Goal: Find contact information: Find contact information

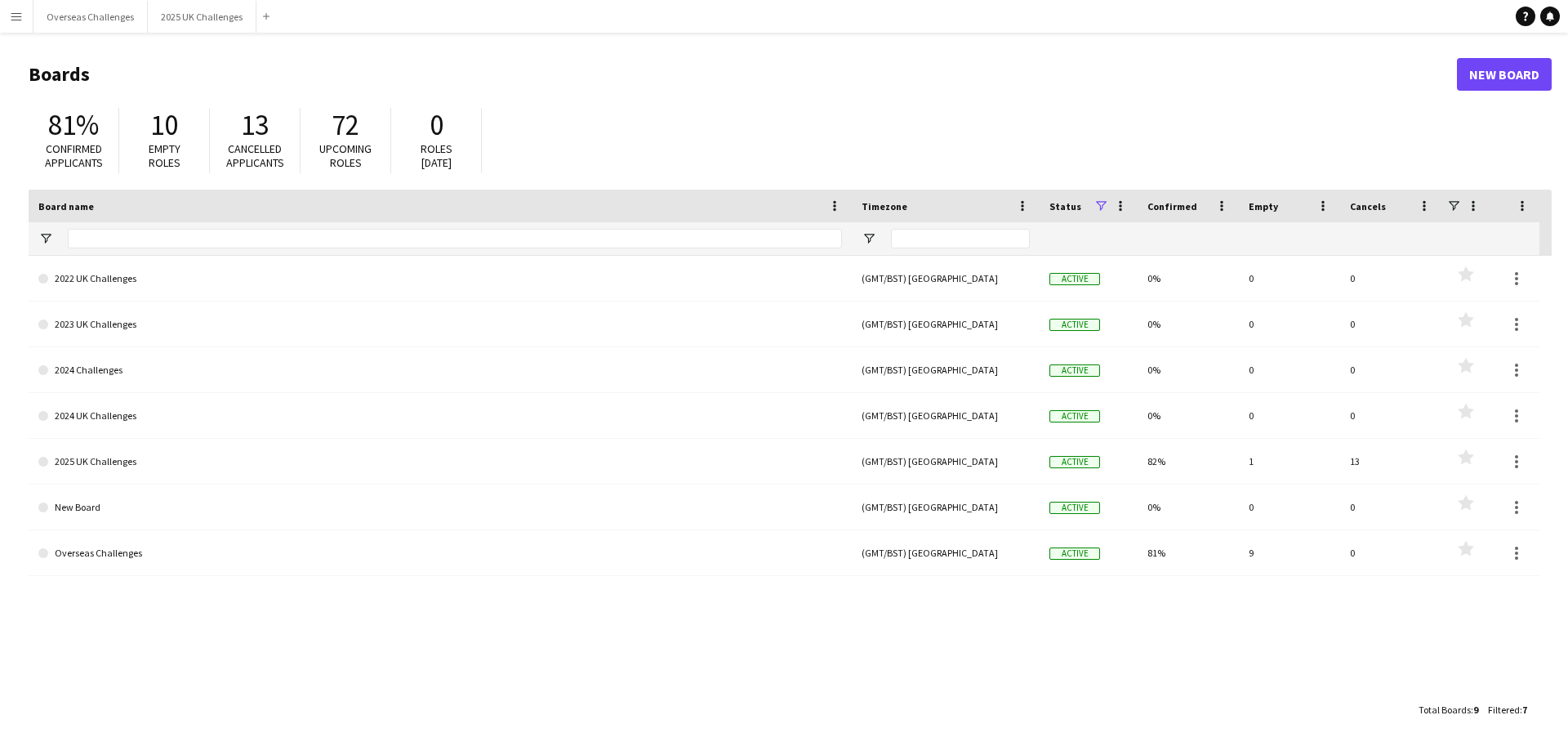
click at [23, 17] on button "Menu" at bounding box center [17, 17] width 33 height 33
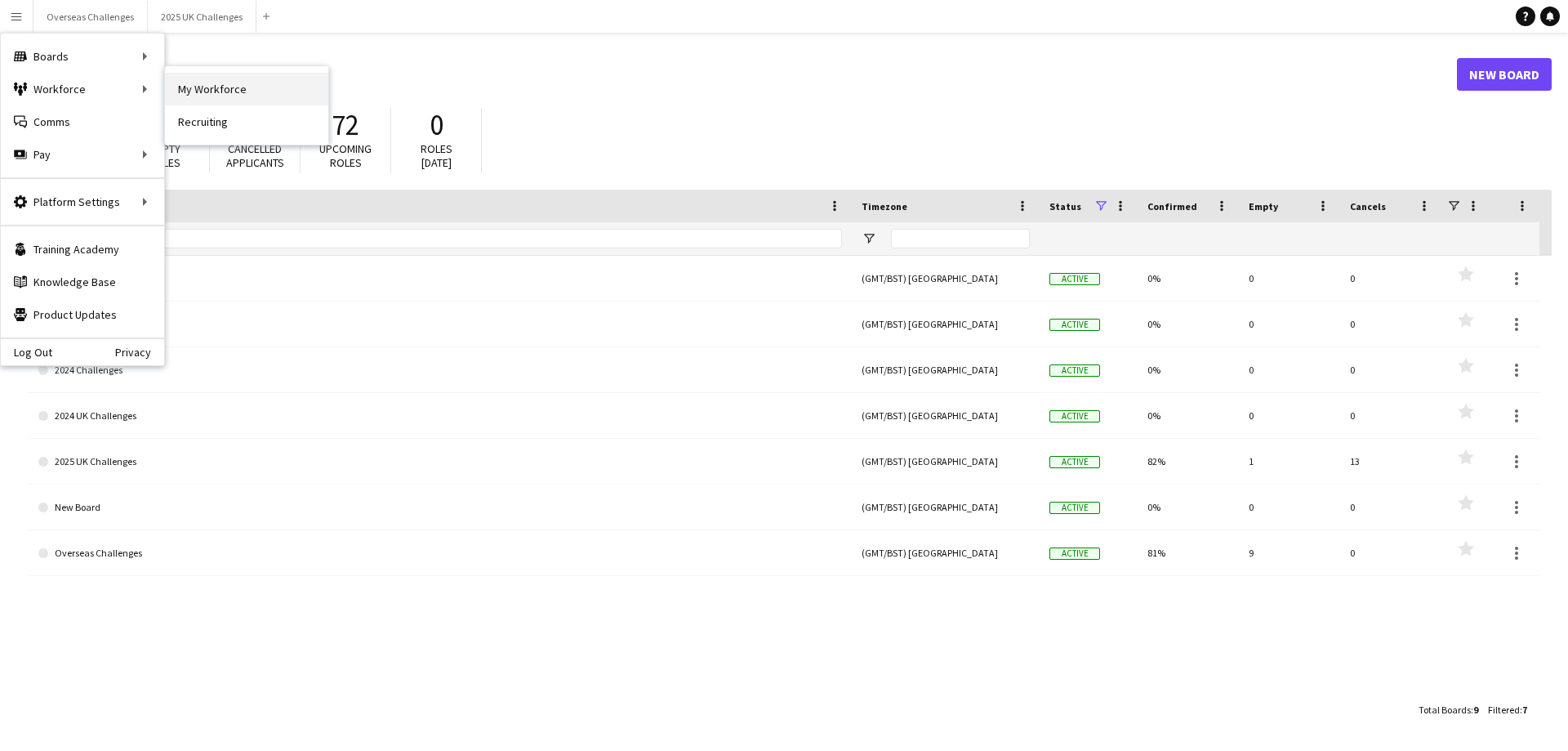
click at [225, 89] on link "My Workforce" at bounding box center [247, 90] width 163 height 33
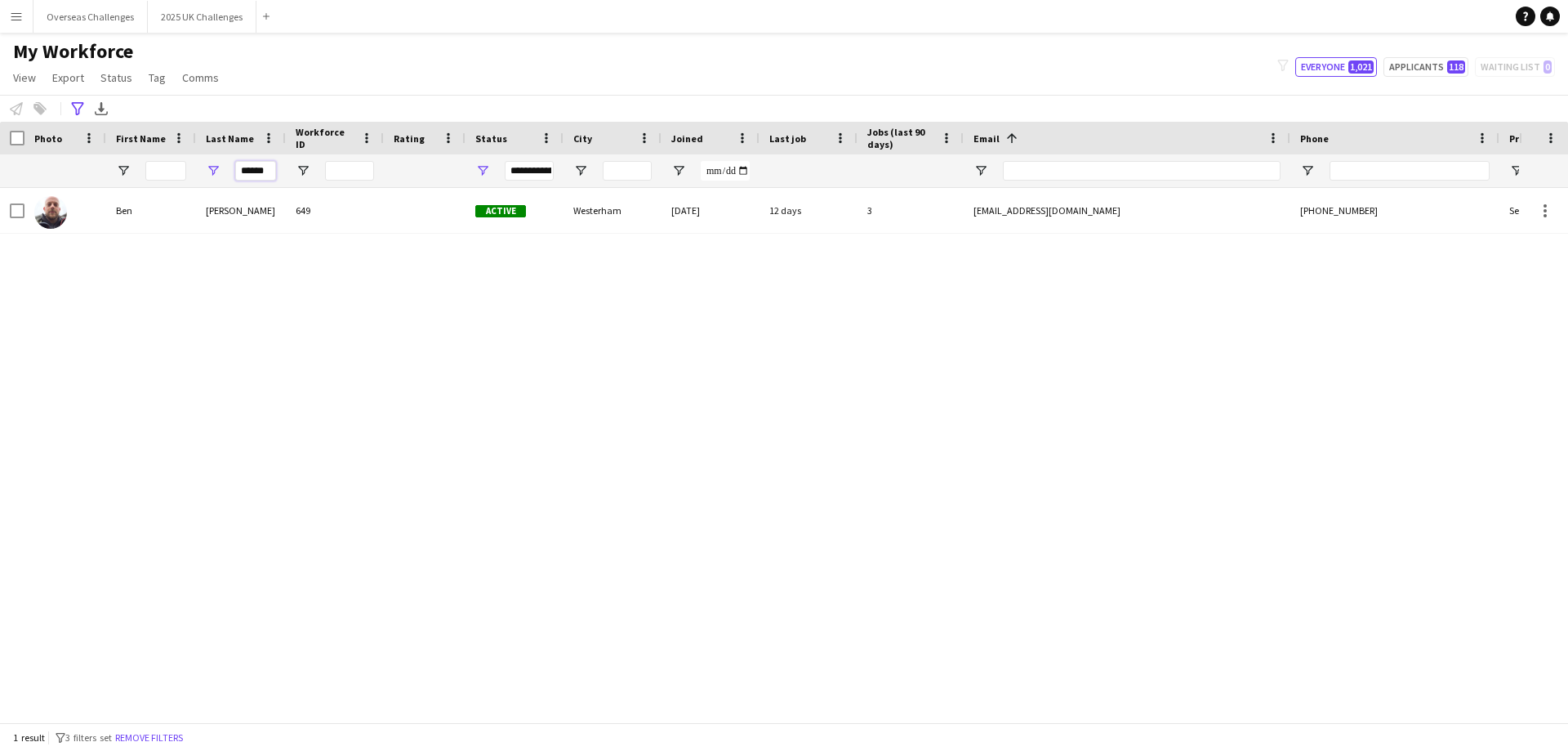
drag, startPoint x: 266, startPoint y: 172, endPoint x: 241, endPoint y: 172, distance: 25.0
click at [241, 172] on input "******" at bounding box center [255, 170] width 41 height 20
type input "*"
click at [167, 174] on input "First Name Filter Input" at bounding box center [165, 170] width 41 height 20
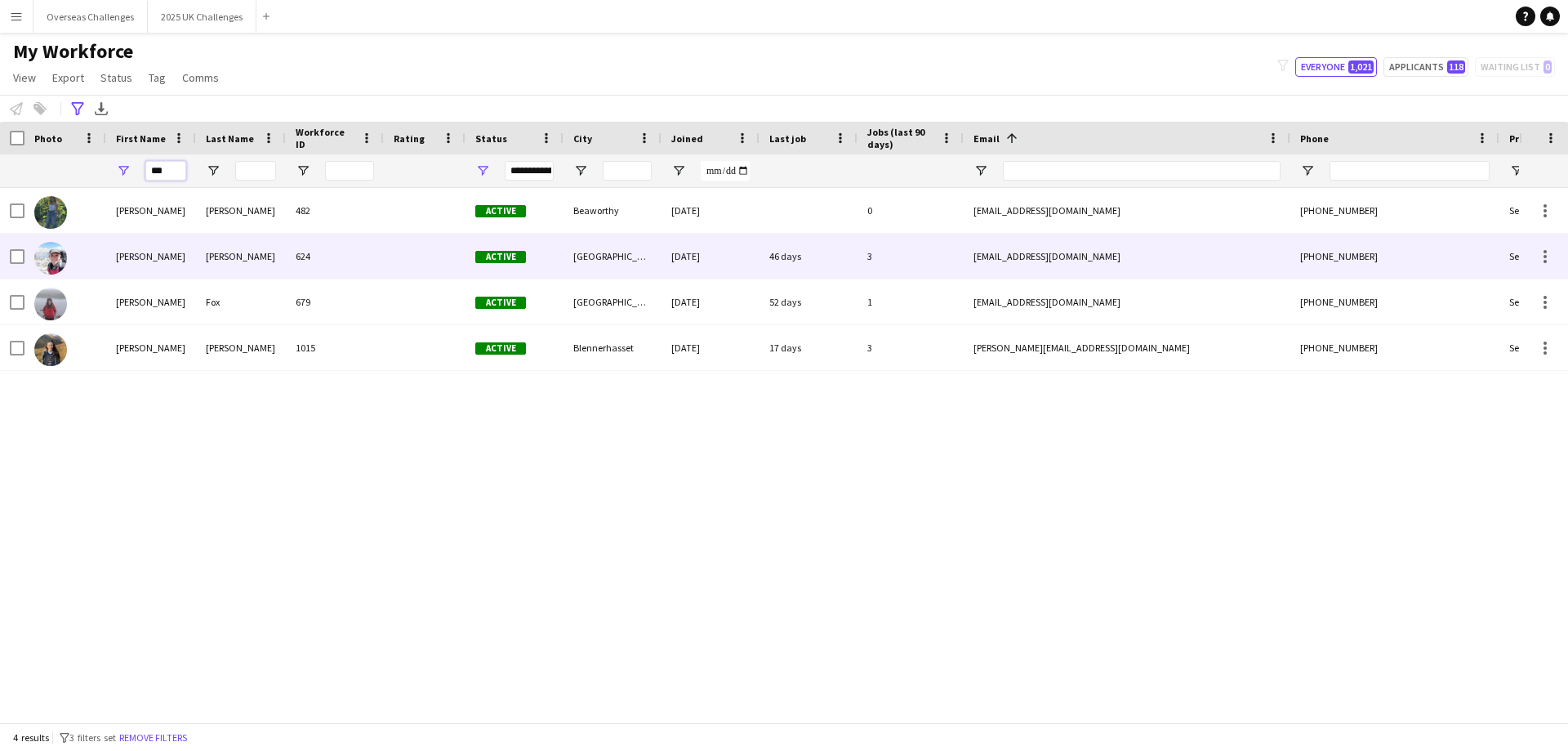
type input "***"
click at [235, 267] on div "[PERSON_NAME]" at bounding box center [241, 256] width 89 height 45
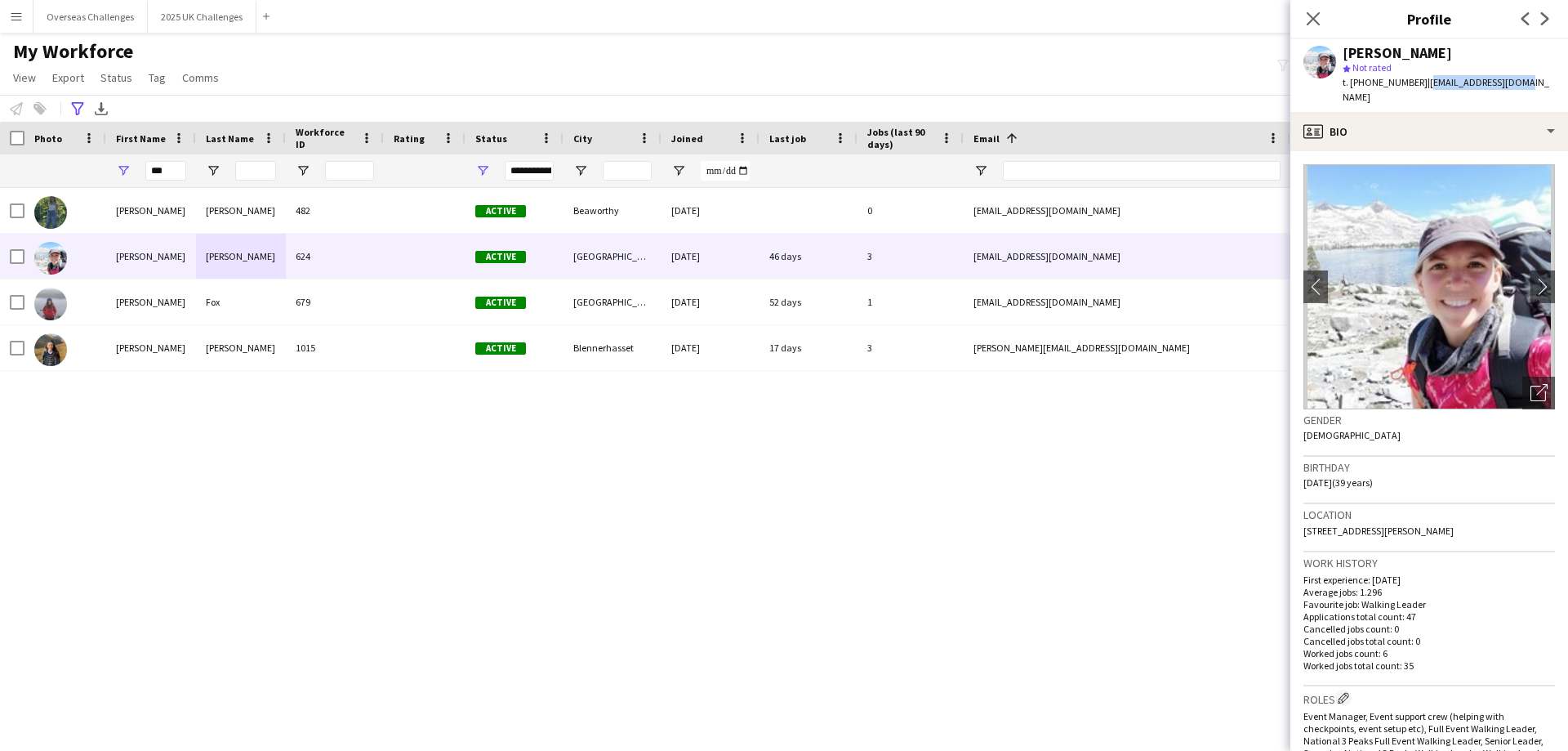
drag, startPoint x: 1514, startPoint y: 80, endPoint x: 1421, endPoint y: 83, distance: 93.0
click at [1421, 83] on span "| [EMAIL_ADDRESS][DOMAIN_NAME]" at bounding box center [1446, 89] width 207 height 27
copy span "[EMAIL_ADDRESS][DOMAIN_NAME]"
